Goal: Information Seeking & Learning: Learn about a topic

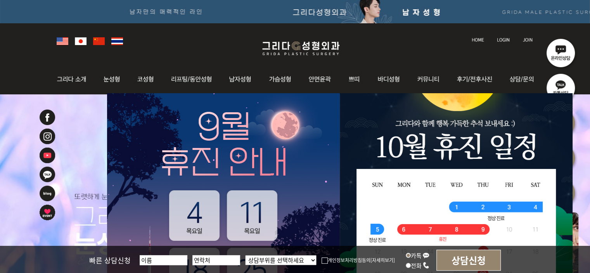
click at [533, 169] on img at bounding box center [456, 238] width 233 height 291
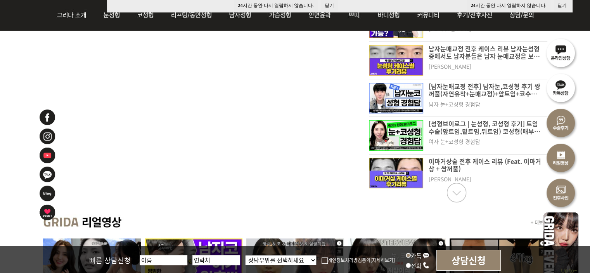
scroll to position [194, 0]
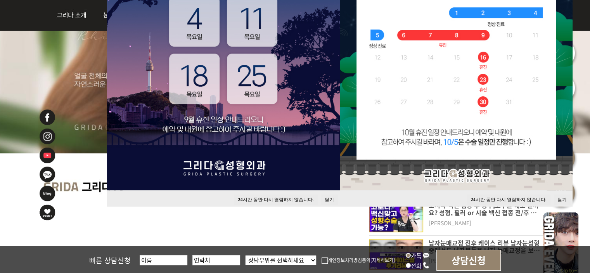
click at [562, 197] on button "닫기" at bounding box center [562, 199] width 17 height 10
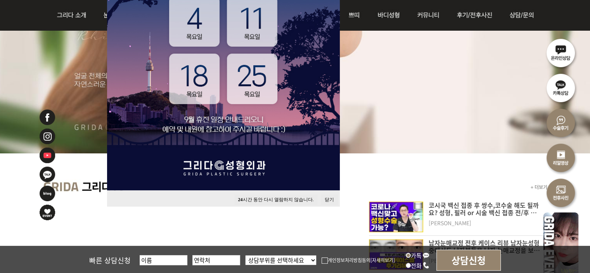
click at [331, 197] on button "닫기" at bounding box center [329, 199] width 17 height 10
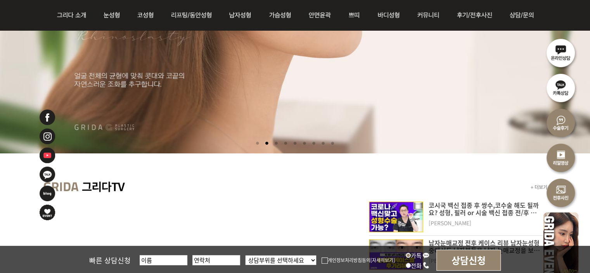
scroll to position [0, 0]
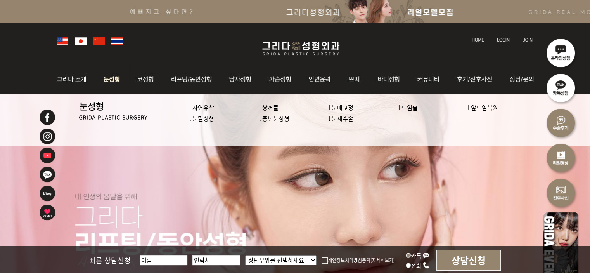
click at [341, 121] on link "l 눈재수술" at bounding box center [341, 118] width 25 height 8
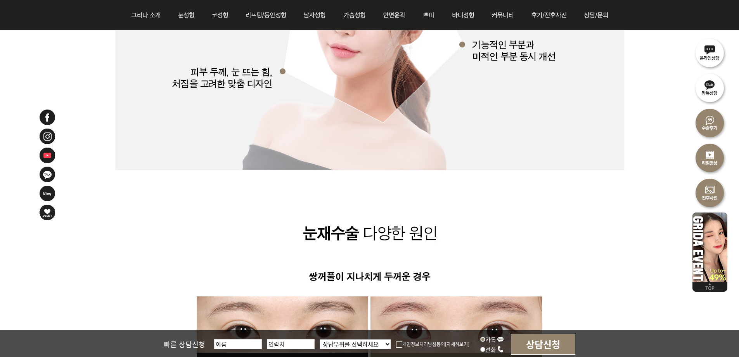
scroll to position [1164, 0]
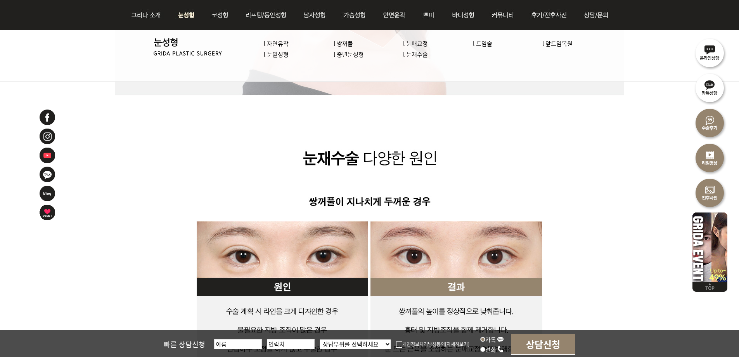
click at [484, 41] on link "l 트임술" at bounding box center [482, 43] width 19 height 8
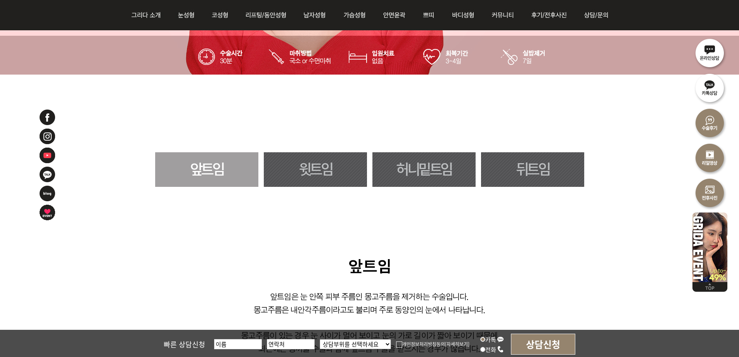
scroll to position [388, 0]
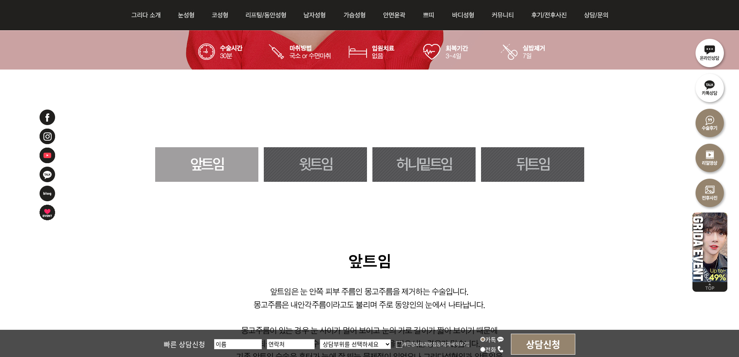
click at [422, 172] on link "허니밑트임" at bounding box center [423, 164] width 103 height 35
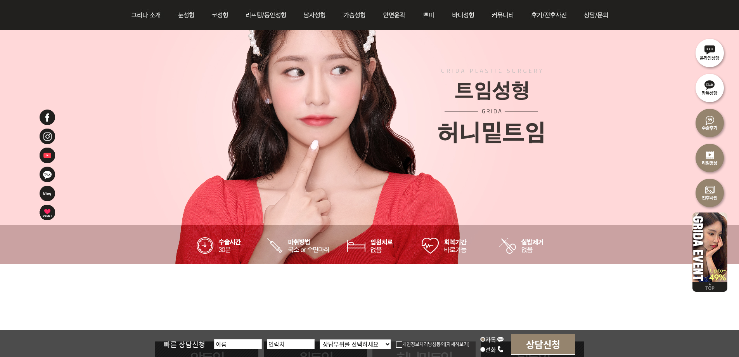
scroll to position [388, 0]
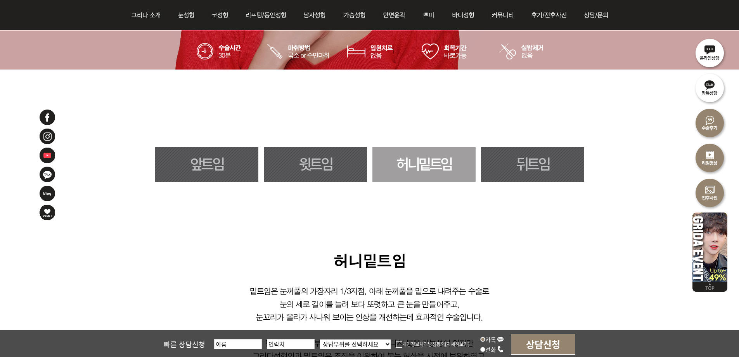
click at [508, 161] on link "뒤트임" at bounding box center [532, 164] width 103 height 35
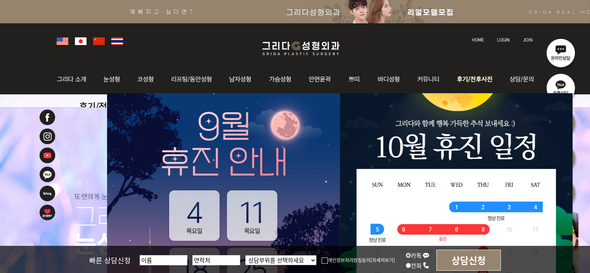
click at [493, 76] on img at bounding box center [476, 79] width 54 height 30
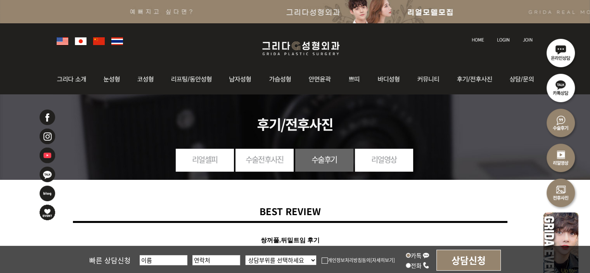
click at [531, 79] on img at bounding box center [520, 79] width 35 height 30
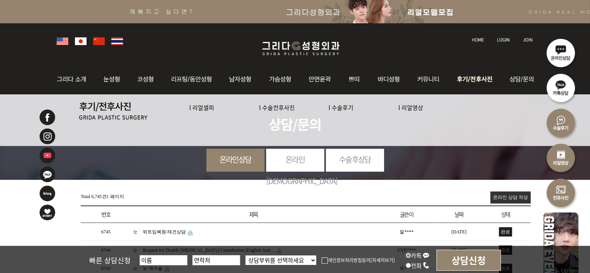
click at [480, 77] on img at bounding box center [476, 79] width 54 height 30
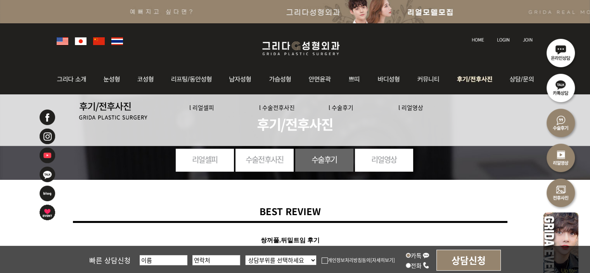
click at [275, 108] on link "l 수술전후사진" at bounding box center [277, 107] width 36 height 8
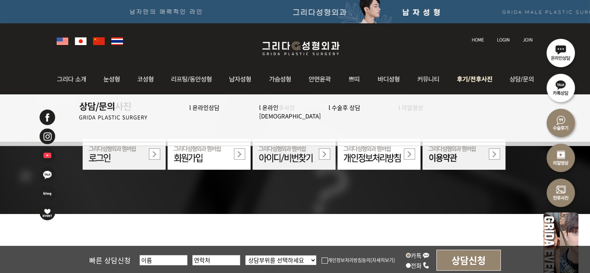
click at [489, 78] on img at bounding box center [476, 79] width 54 height 30
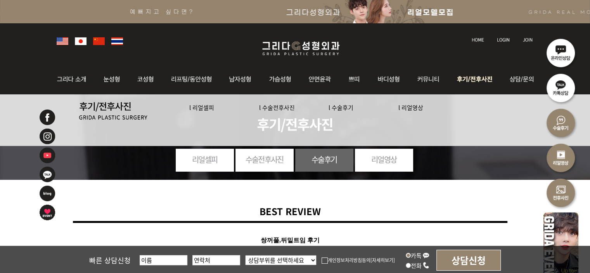
click at [337, 106] on link "l 수술후기" at bounding box center [341, 107] width 25 height 8
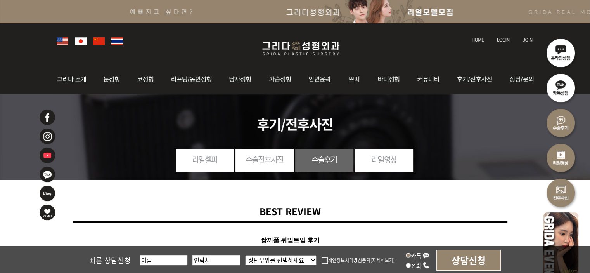
scroll to position [194, 0]
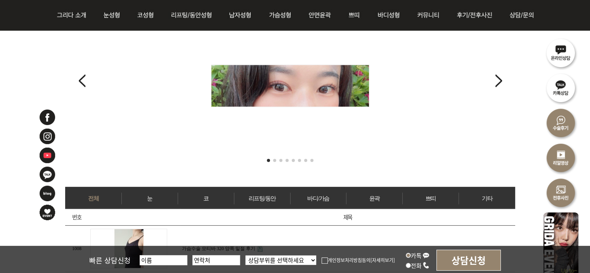
click at [158, 198] on link "눈" at bounding box center [150, 198] width 56 height 12
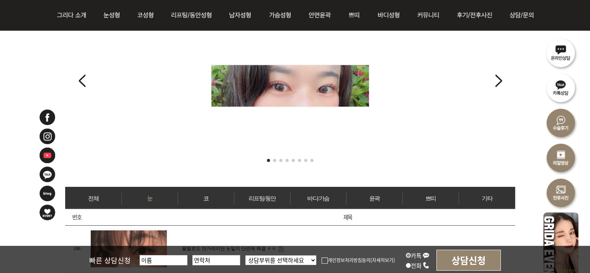
scroll to position [388, 0]
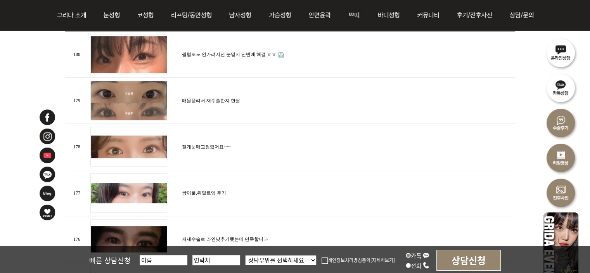
click at [113, 60] on img at bounding box center [128, 55] width 77 height 40
click at [147, 190] on img at bounding box center [128, 193] width 77 height 40
click at [206, 190] on link "쌍꺼풀,뒤밑트임 후기" at bounding box center [204, 192] width 44 height 5
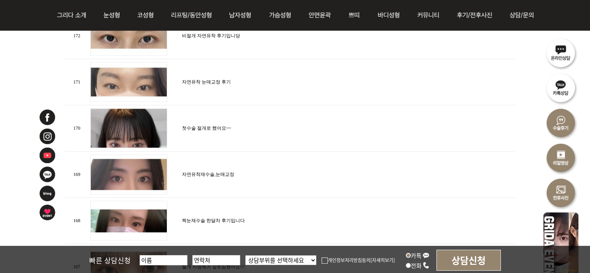
scroll to position [970, 0]
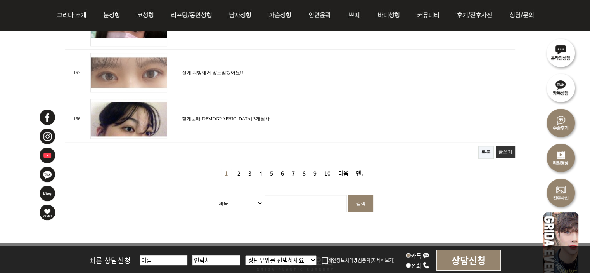
click at [240, 169] on link "2 페이지" at bounding box center [238, 174] width 9 height 10
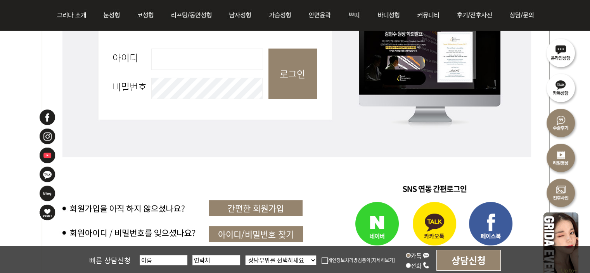
scroll to position [613, 0]
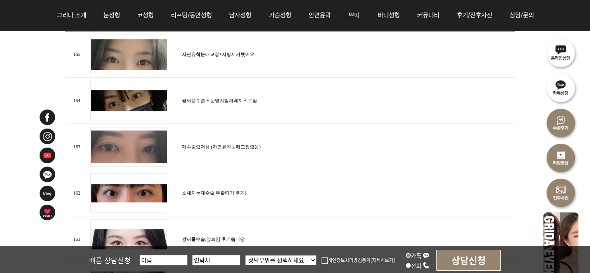
scroll to position [582, 0]
